Goal: Task Accomplishment & Management: Use online tool/utility

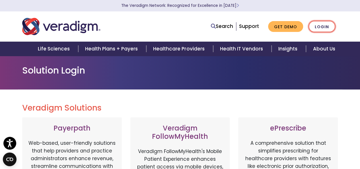
click at [327, 27] on link "Login" at bounding box center [321, 27] width 27 height 12
click at [322, 25] on link "Login" at bounding box center [321, 27] width 27 height 12
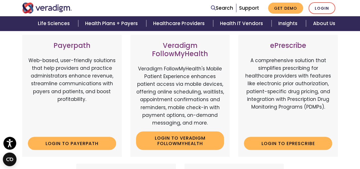
scroll to position [85, 0]
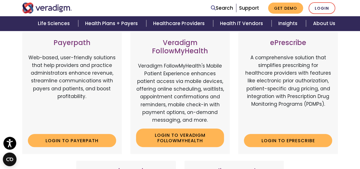
click at [299, 91] on p "A comprehensive solution that simplifies prescribing for healthcare providers w…" at bounding box center [288, 91] width 88 height 75
click at [277, 138] on link "Login to ePrescribe" at bounding box center [288, 140] width 88 height 13
